Goal: Task Accomplishment & Management: Manage account settings

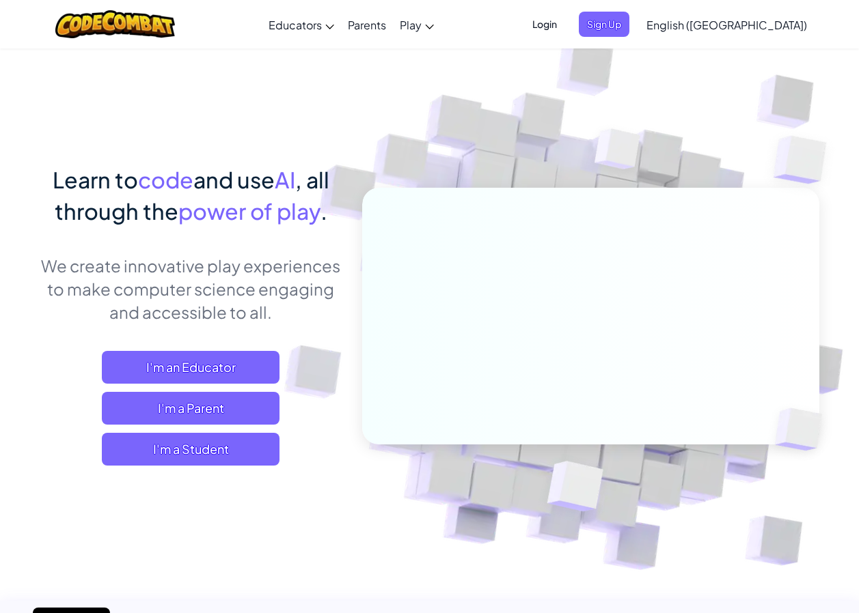
click at [565, 20] on span "Login" at bounding box center [544, 24] width 41 height 25
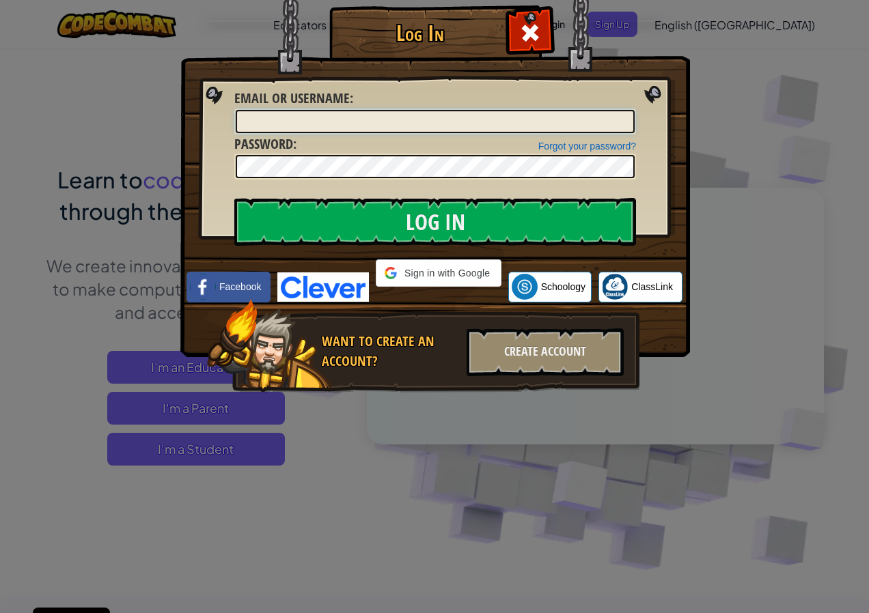
type input "[EMAIL_ADDRESS][PERSON_NAME][PERSON_NAME][DOMAIN_NAME]"
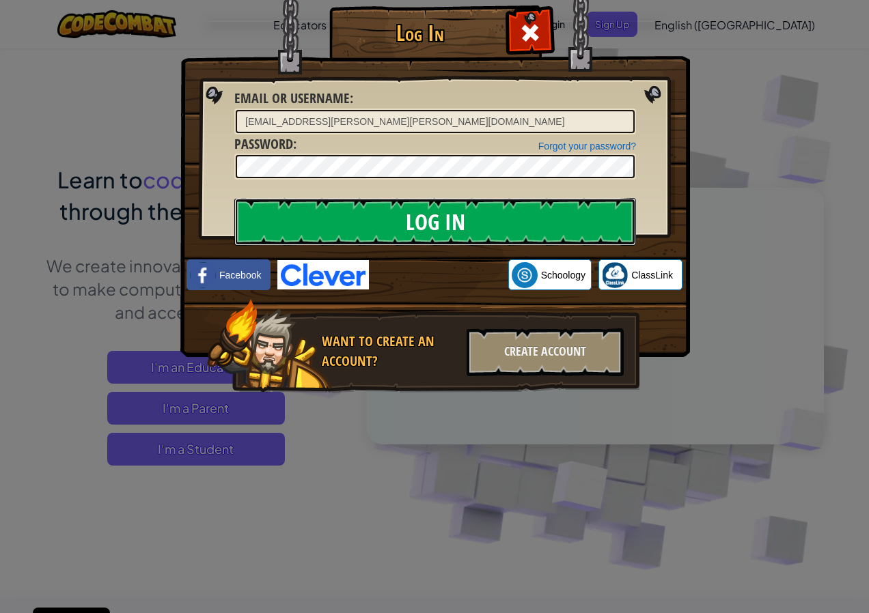
click at [540, 223] on input "Log In" at bounding box center [435, 222] width 402 height 48
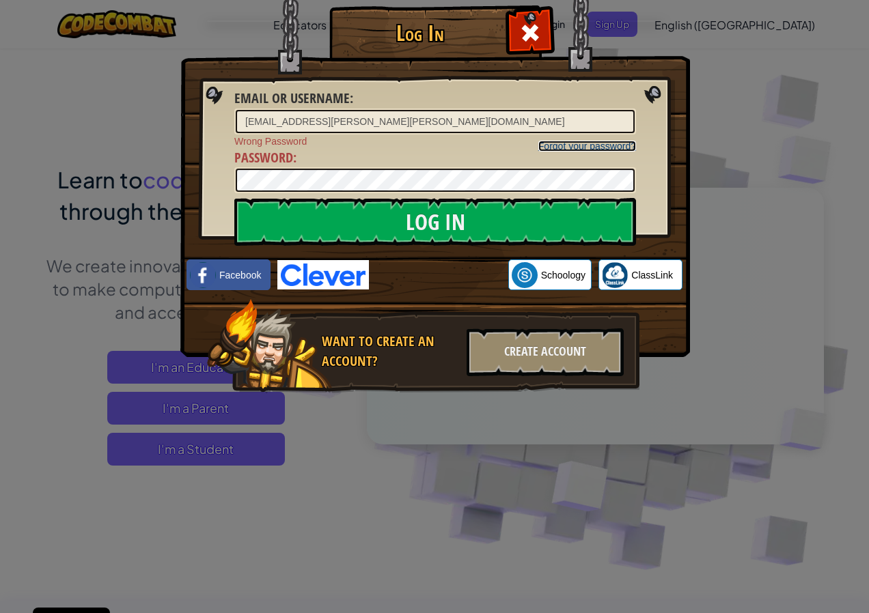
click at [570, 141] on link "Forgot your password?" at bounding box center [587, 146] width 98 height 11
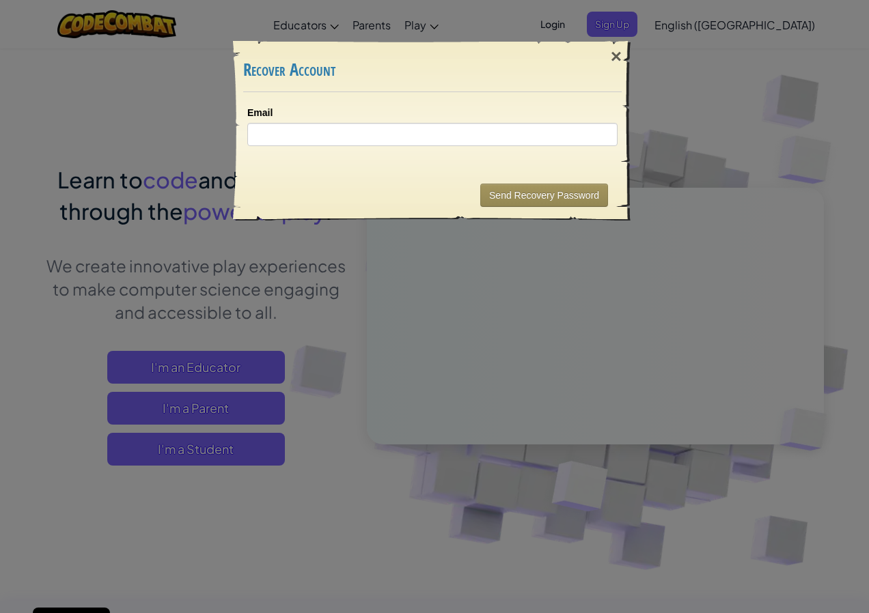
click at [417, 120] on div "Email" at bounding box center [432, 126] width 370 height 40
click at [428, 123] on input "Email" at bounding box center [432, 134] width 370 height 23
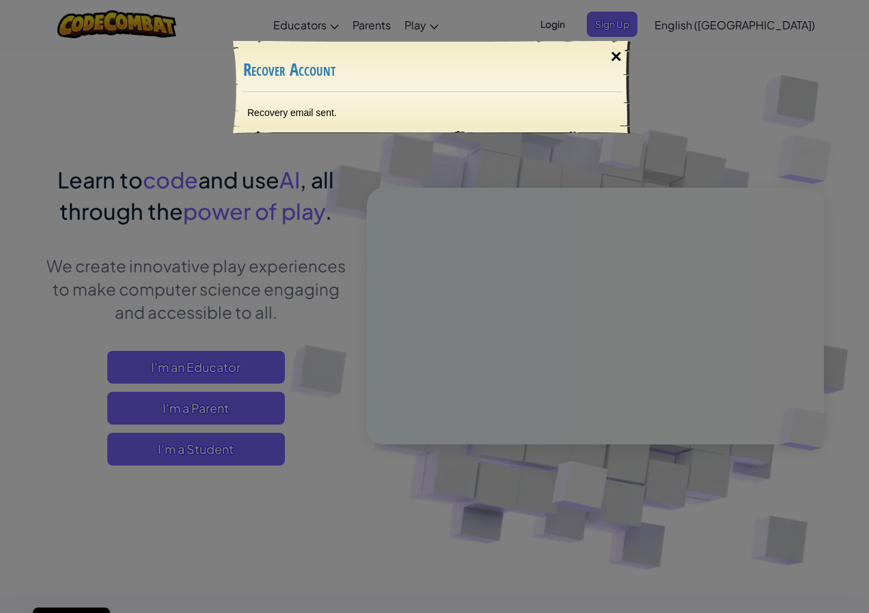
drag, startPoint x: 617, startPoint y: 48, endPoint x: 672, endPoint y: 31, distance: 57.5
click at [617, 48] on div "×" at bounding box center [615, 57] width 31 height 40
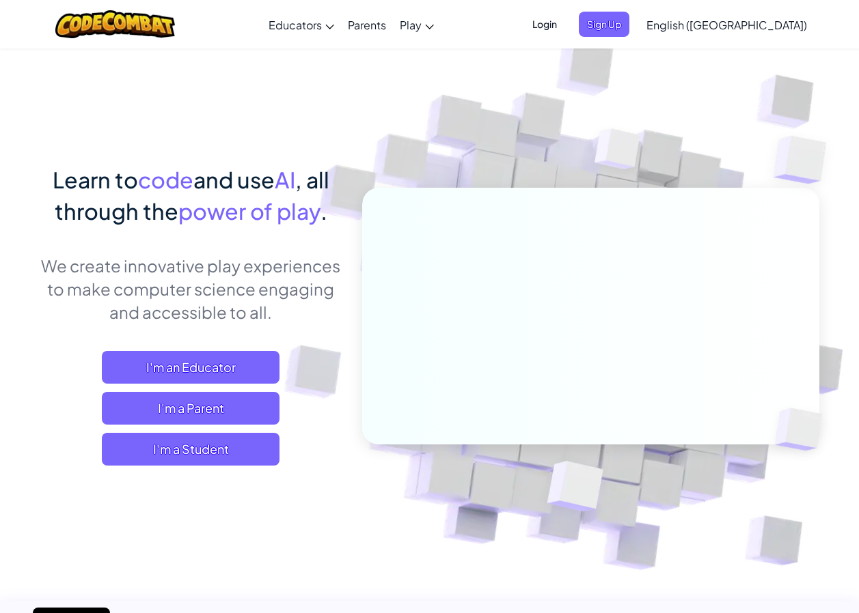
click at [565, 19] on span "Login" at bounding box center [544, 24] width 41 height 25
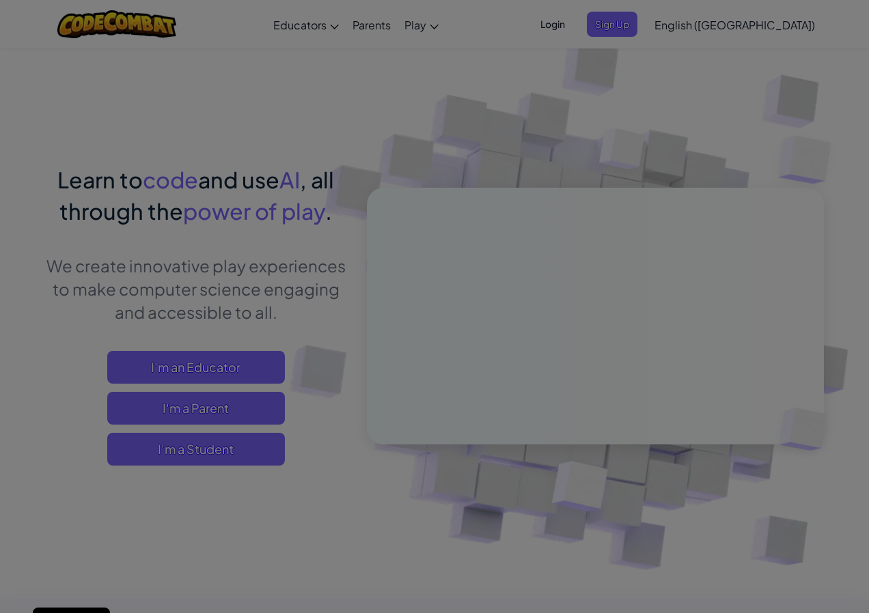
type input "[EMAIL_ADDRESS][PERSON_NAME][PERSON_NAME][DOMAIN_NAME]"
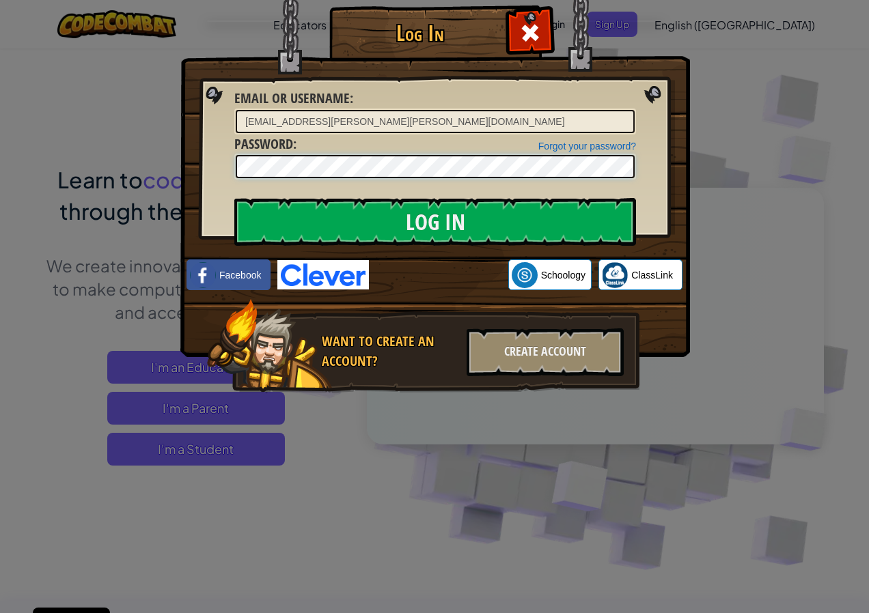
click at [36, 176] on div "Log In Unknown Error Email or Username : [EMAIL_ADDRESS][PERSON_NAME][PERSON_NA…" at bounding box center [434, 306] width 869 height 613
click at [234, 198] on input "Log In" at bounding box center [435, 222] width 402 height 48
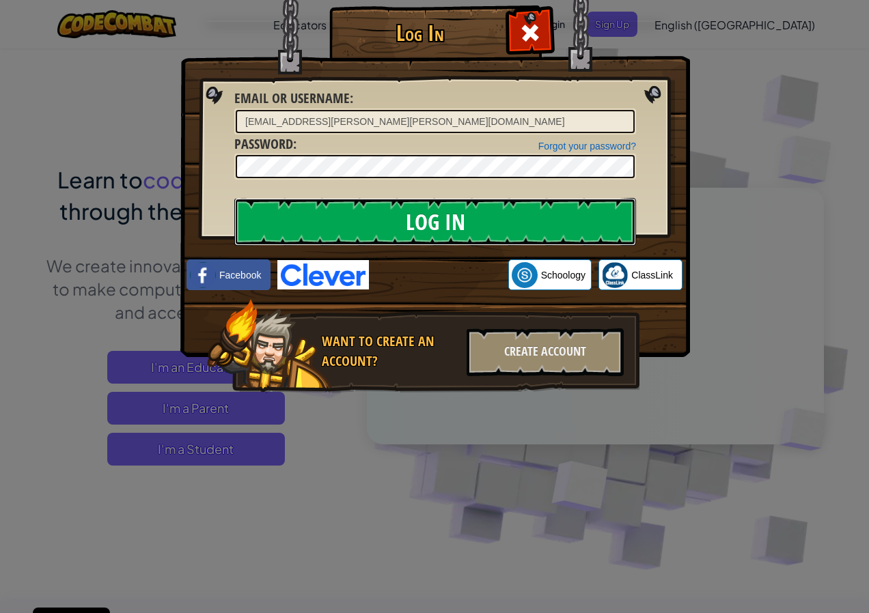
click at [564, 219] on input "Log In" at bounding box center [435, 222] width 402 height 48
